Goal: Task Accomplishment & Management: Manage account settings

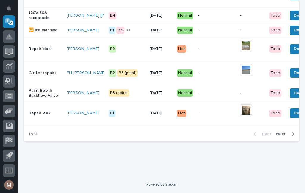
scroll to position [622, 0]
click at [284, 134] on span "Next" at bounding box center [282, 133] width 13 height 5
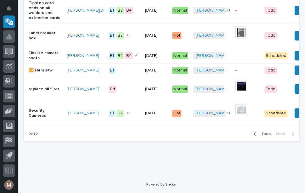
scroll to position [364, 0]
click at [267, 136] on span "Back" at bounding box center [265, 133] width 13 height 5
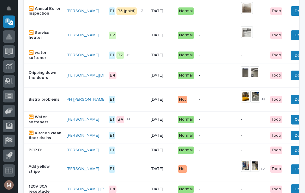
scroll to position [438, 0]
click at [295, 79] on span "Done" at bounding box center [300, 75] width 11 height 7
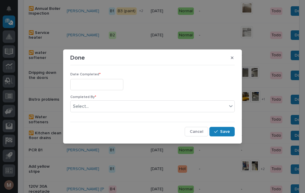
click at [95, 81] on input "text" at bounding box center [96, 84] width 53 height 11
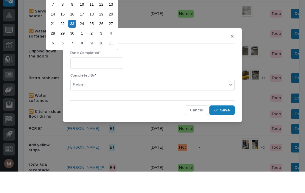
click at [75, 41] on div "23" at bounding box center [72, 45] width 8 height 8
type input "**********"
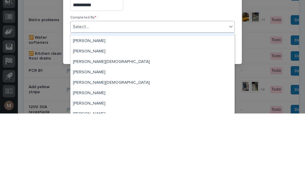
scroll to position [8, 0]
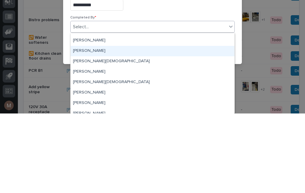
click at [91, 125] on div "[PERSON_NAME]" at bounding box center [153, 130] width 164 height 10
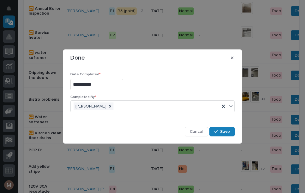
click at [231, 135] on button "Save" at bounding box center [222, 132] width 25 height 10
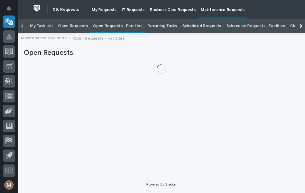
scroll to position [19, 0]
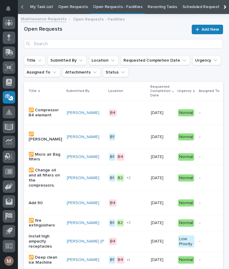
scroll to position [30, 0]
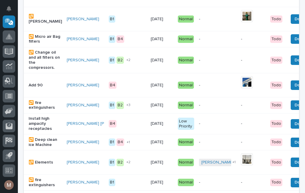
scroll to position [142, 0]
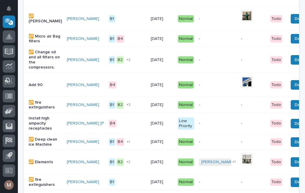
click at [291, 80] on button "Done" at bounding box center [300, 85] width 18 height 10
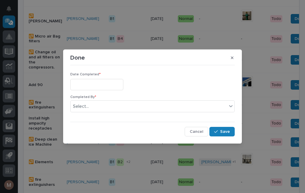
click at [93, 89] on input "text" at bounding box center [96, 84] width 53 height 11
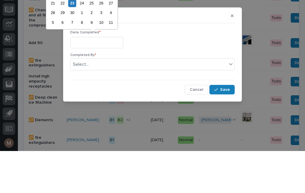
click at [75, 41] on div "23" at bounding box center [72, 45] width 8 height 8
type input "**********"
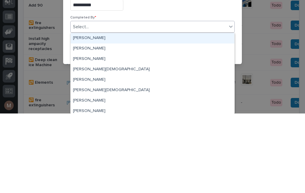
scroll to position [12, 0]
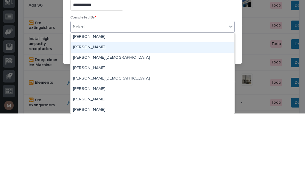
click at [89, 122] on div "[PERSON_NAME]" at bounding box center [153, 127] width 164 height 10
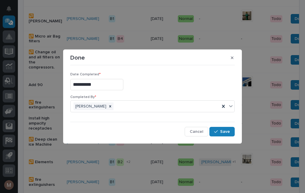
click at [230, 134] on button "Save" at bounding box center [222, 132] width 25 height 10
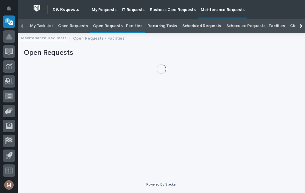
scroll to position [19, 0]
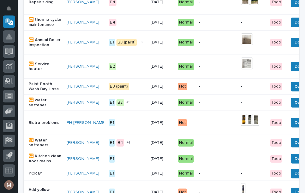
scroll to position [383, 0]
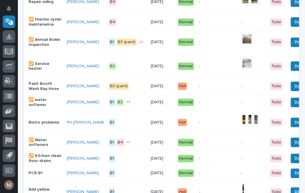
click at [40, 87] on p "Paint Booth Wash Bay Hose" at bounding box center [45, 86] width 33 height 10
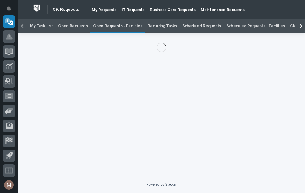
scroll to position [19, 0]
